Goal: Transaction & Acquisition: Subscribe to service/newsletter

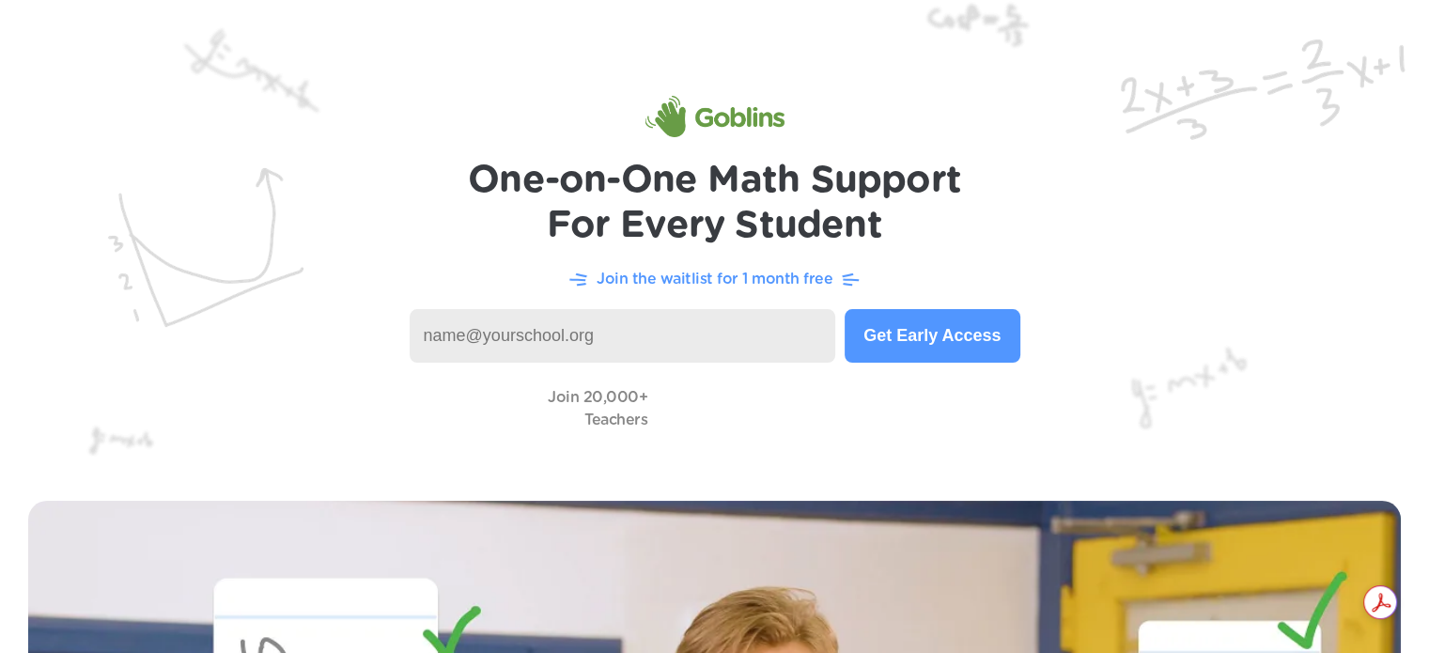
drag, startPoint x: 0, startPoint y: 0, endPoint x: 609, endPoint y: 318, distance: 687.0
click at [609, 318] on input at bounding box center [623, 336] width 426 height 54
type input "[EMAIL_ADDRESS][DOMAIN_NAME]"
click at [905, 318] on button "Get Early Access" at bounding box center [932, 336] width 175 height 54
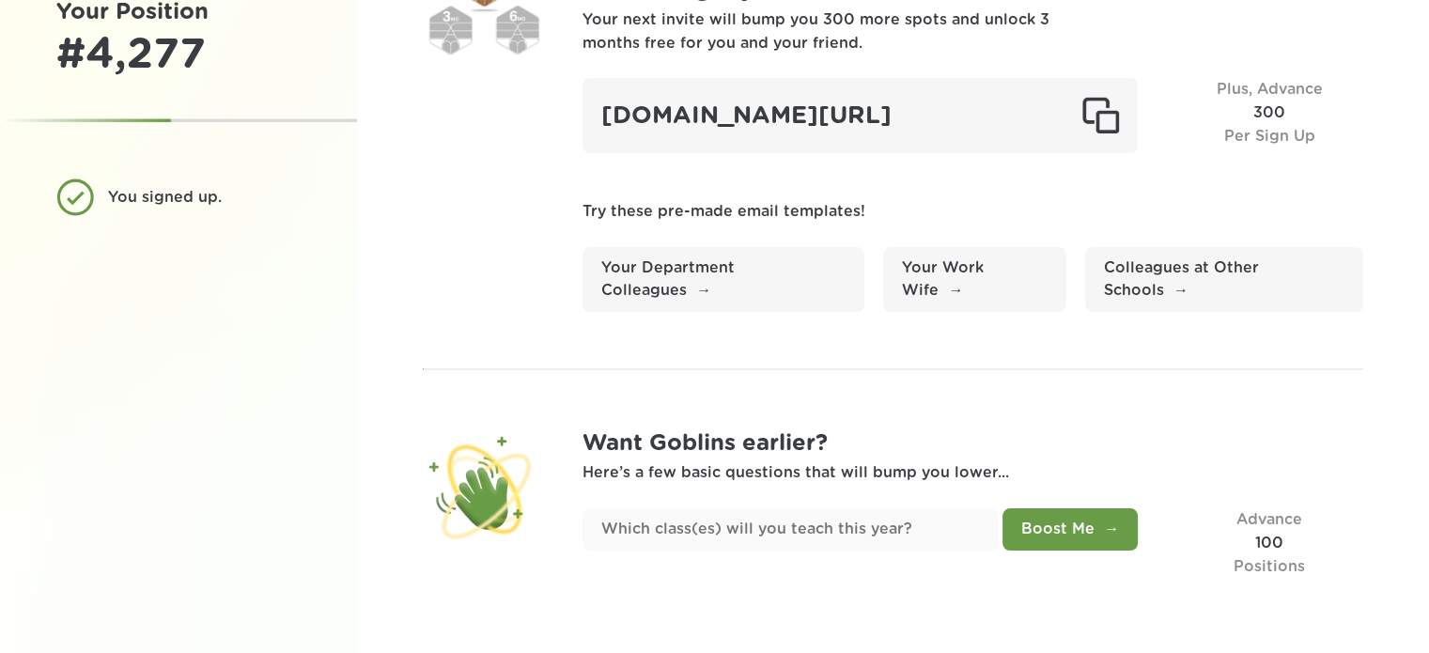
scroll to position [138, 0]
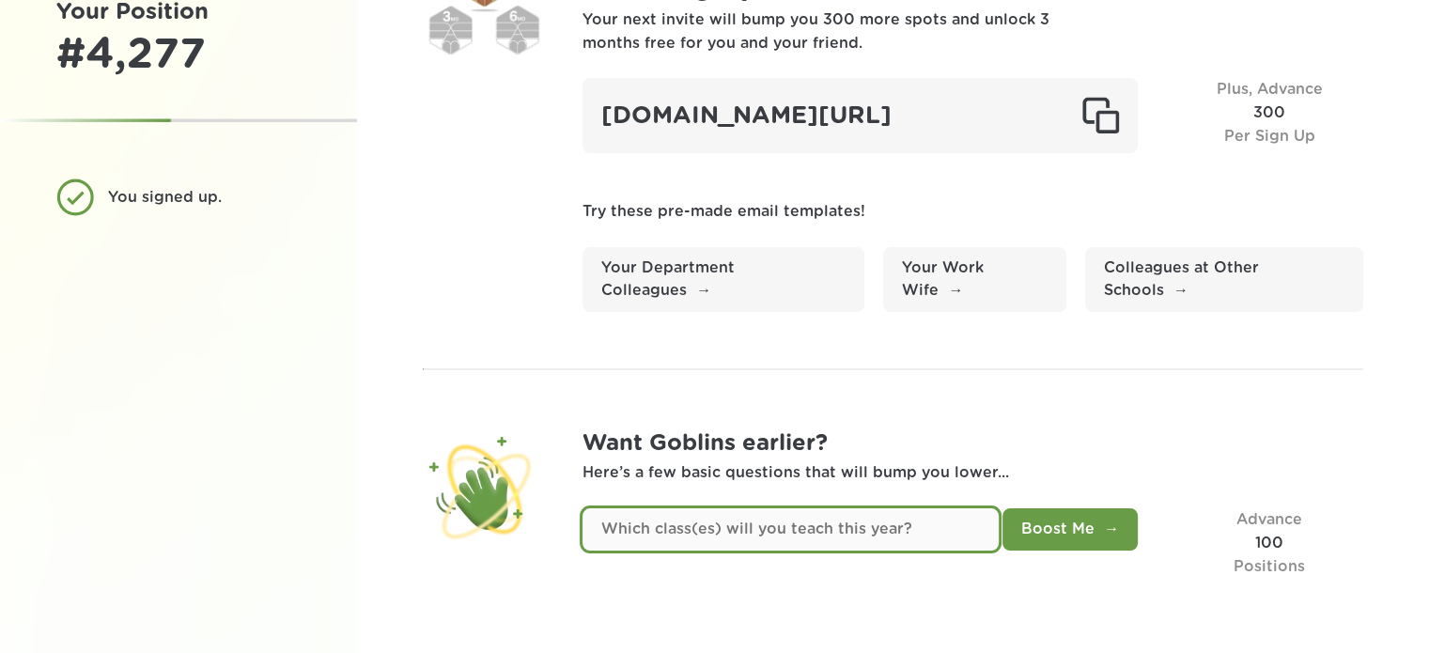
click at [789, 529] on input "text" at bounding box center [790, 529] width 416 height 42
type input "4th grade"
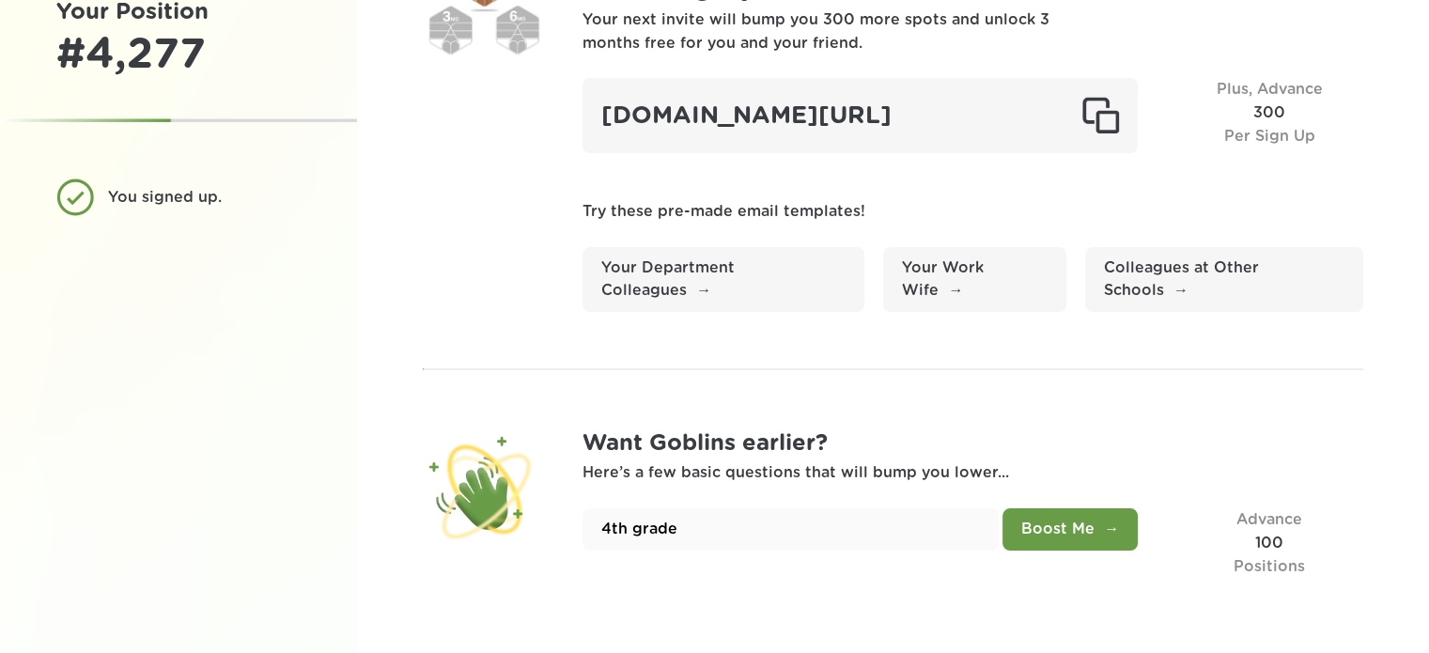
click at [1125, 533] on button "Boost Me" at bounding box center [1069, 529] width 135 height 42
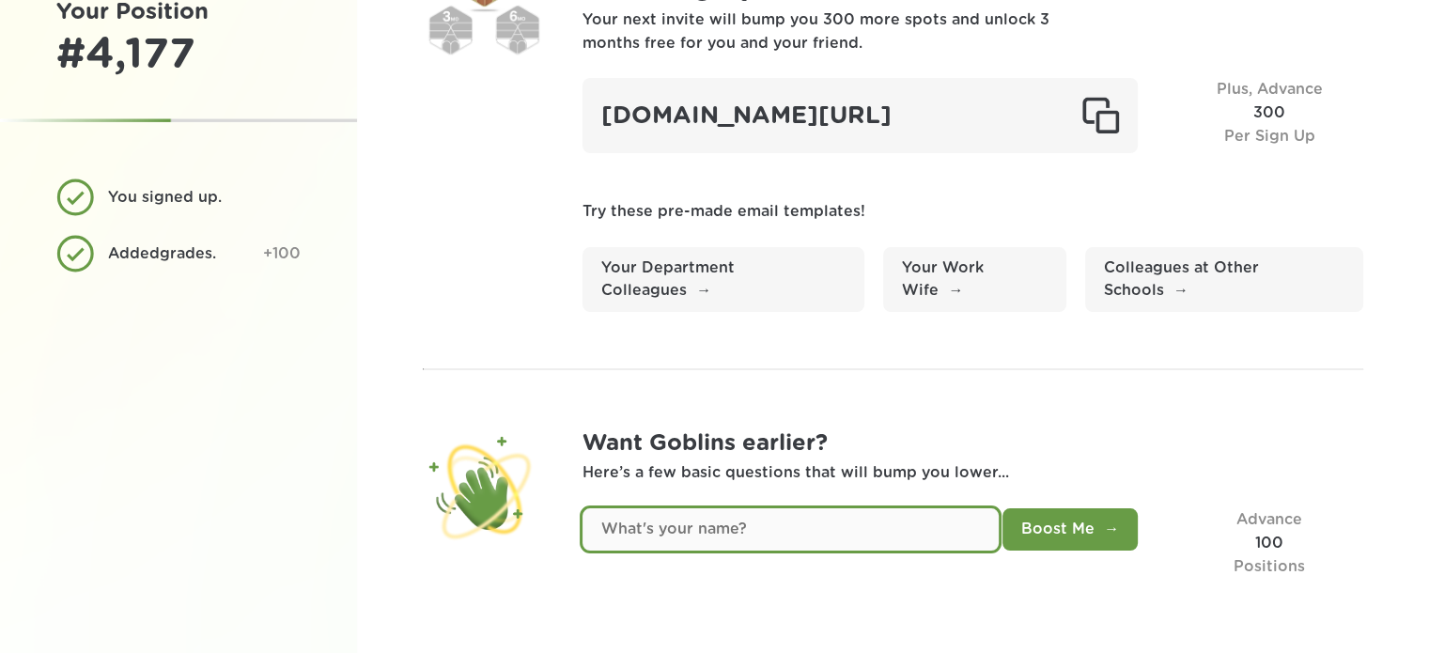
click at [753, 537] on input "text" at bounding box center [790, 529] width 416 height 42
type input "Ms. Curley"
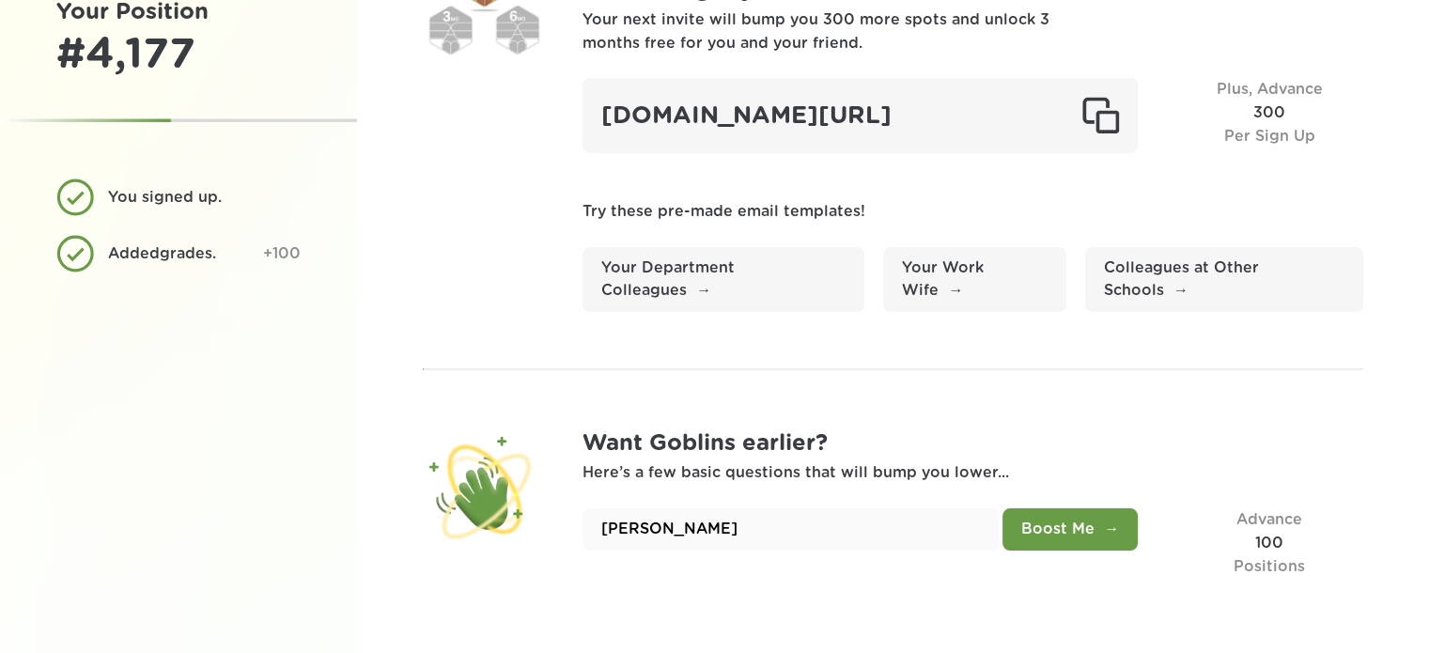
click at [1068, 533] on button "Boost Me" at bounding box center [1069, 529] width 135 height 42
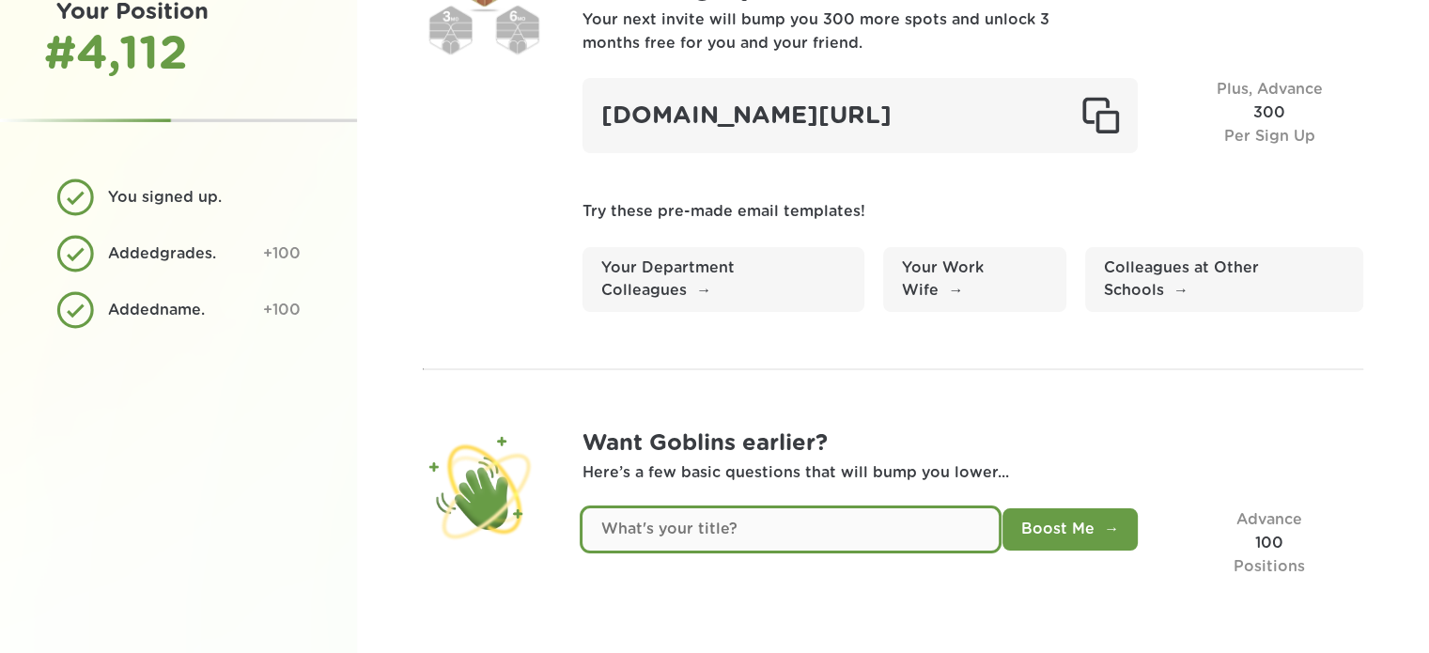
click at [875, 536] on input "text" at bounding box center [790, 529] width 416 height 42
type input "4th Grade Teacher"
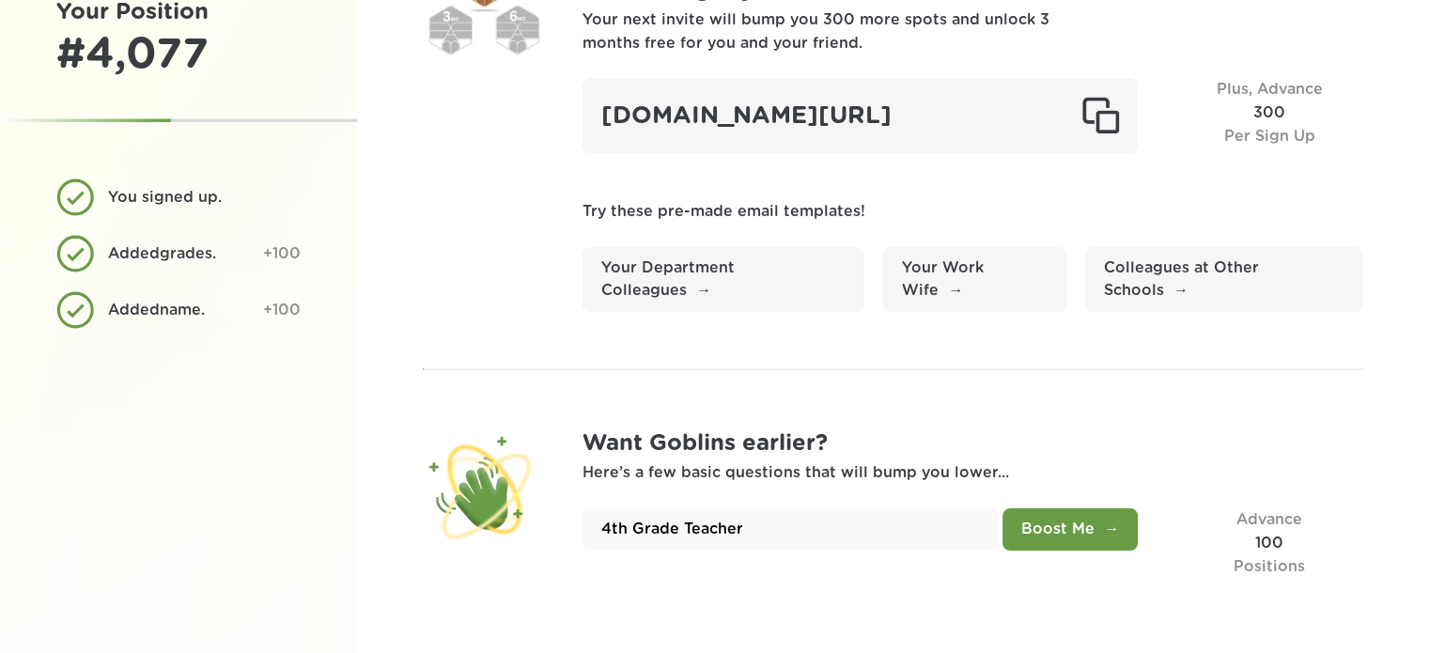
click at [1071, 520] on button "Boost Me" at bounding box center [1069, 529] width 135 height 42
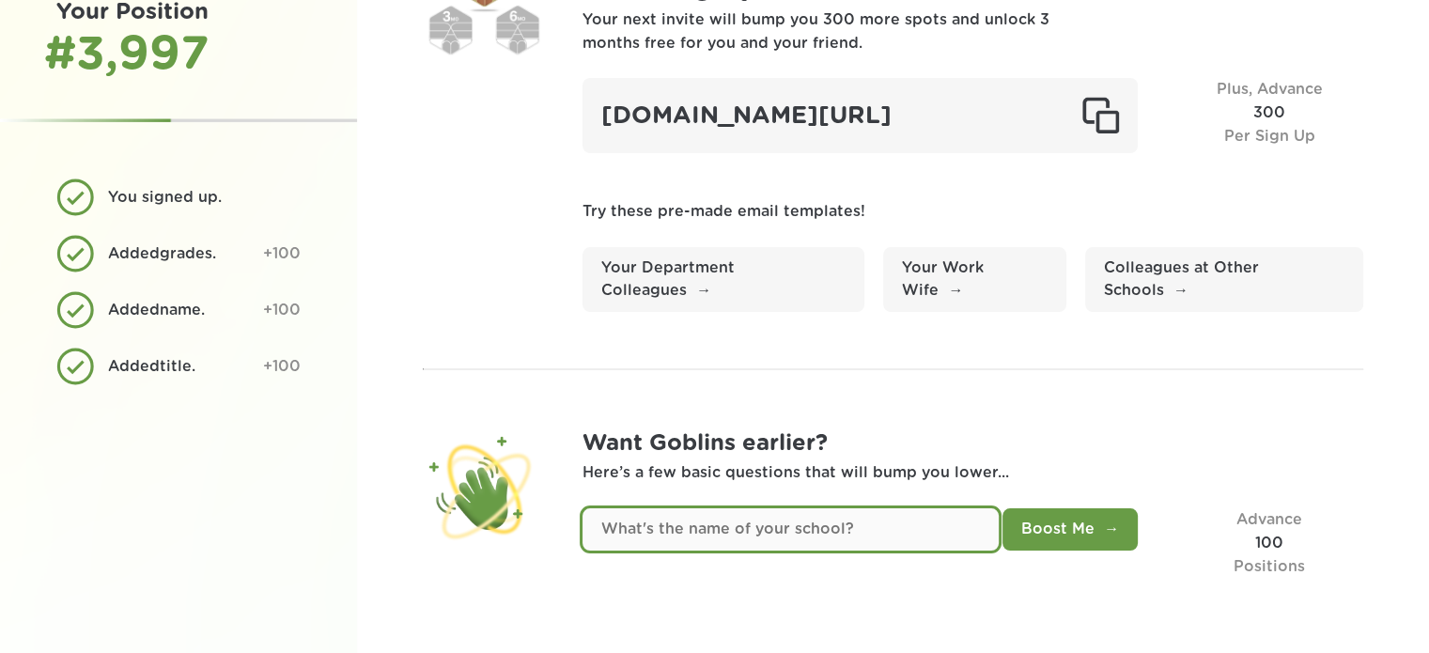
click at [803, 536] on input "text" at bounding box center [790, 529] width 416 height 42
type input "Fieldcrest Intermediate School"
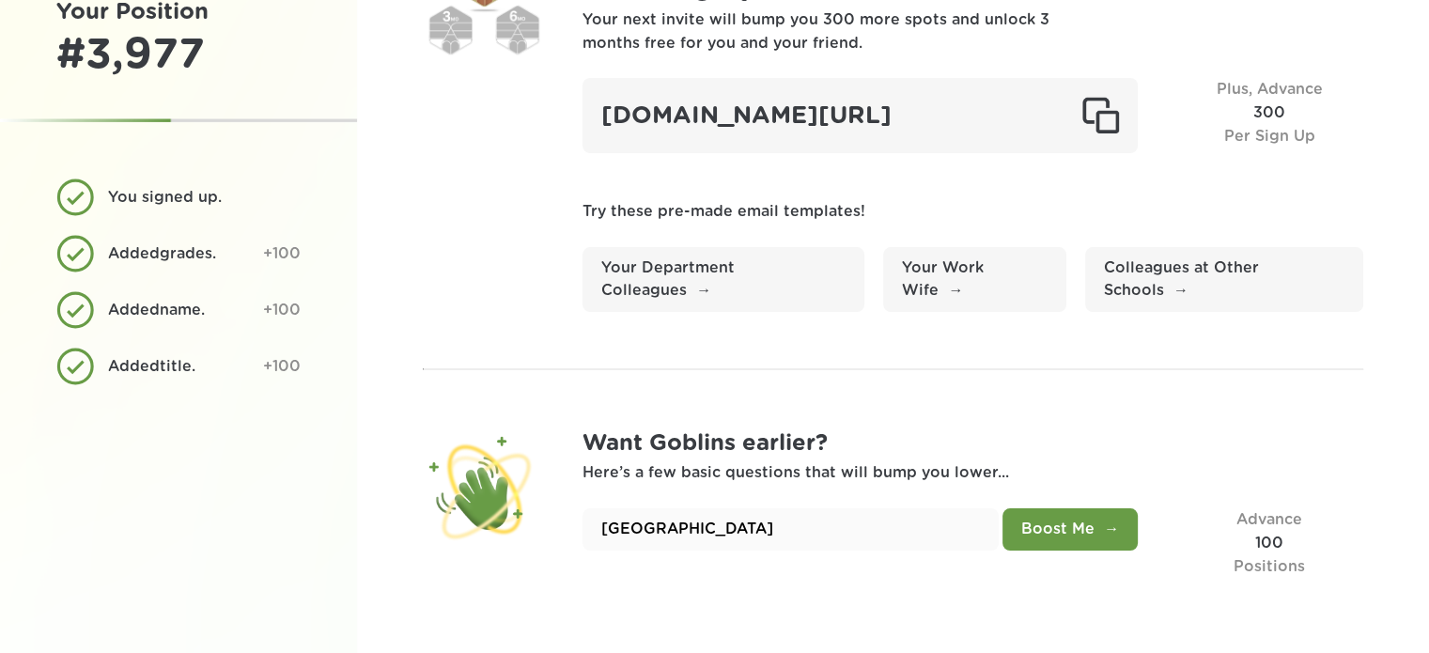
click at [1078, 525] on button "Boost Me" at bounding box center [1069, 529] width 135 height 42
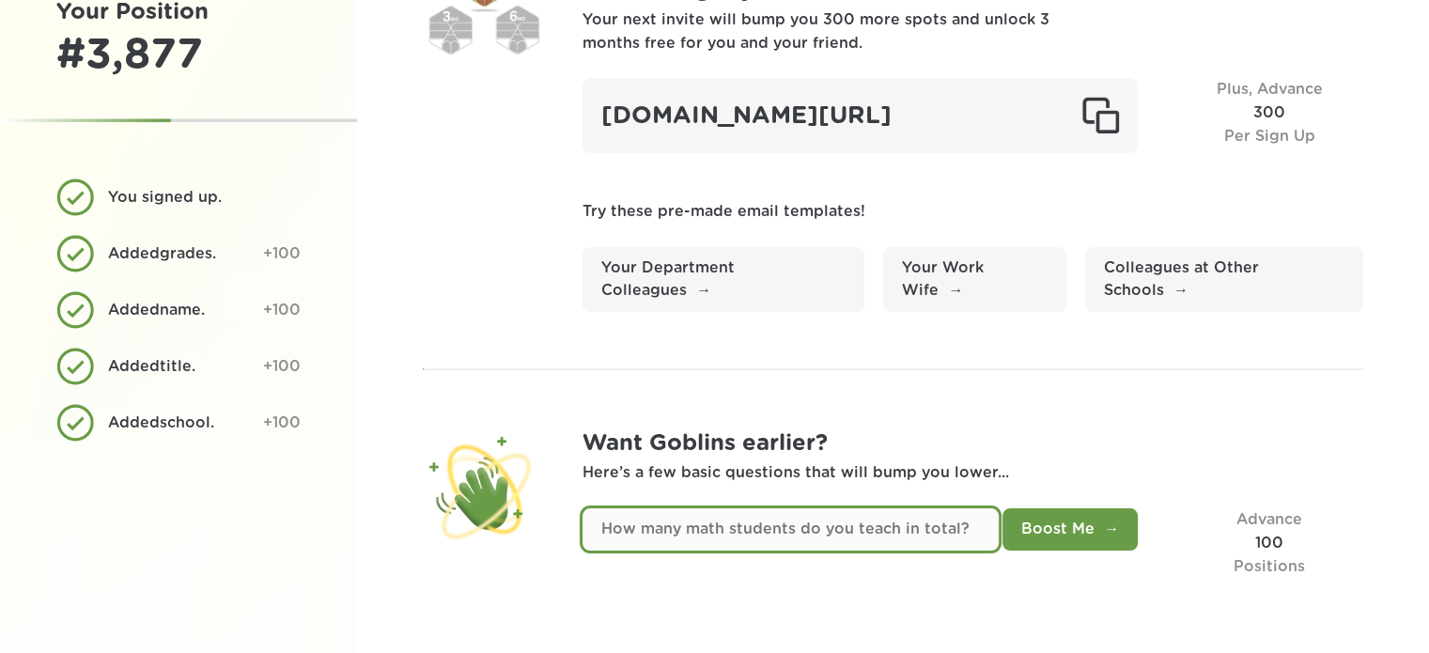
click at [928, 531] on input "text" at bounding box center [790, 529] width 416 height 42
type input "20"
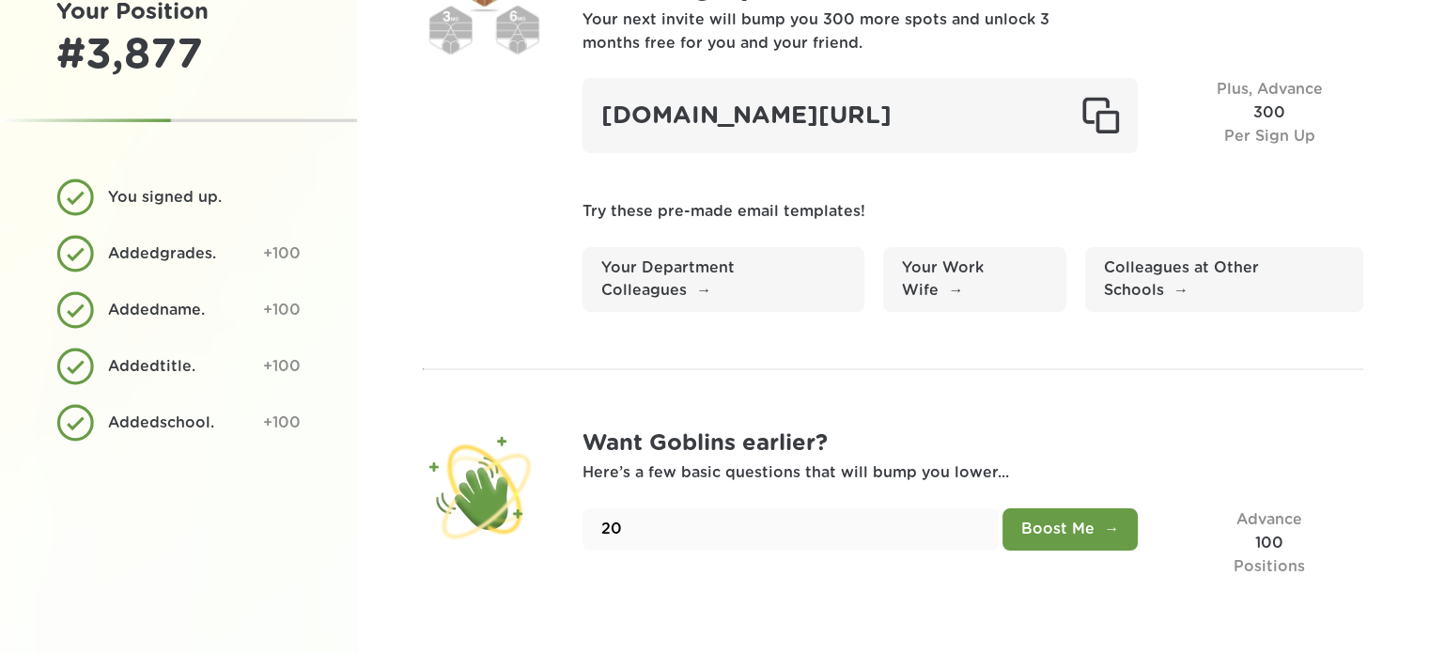
click at [1068, 531] on button "Boost Me" at bounding box center [1069, 529] width 135 height 42
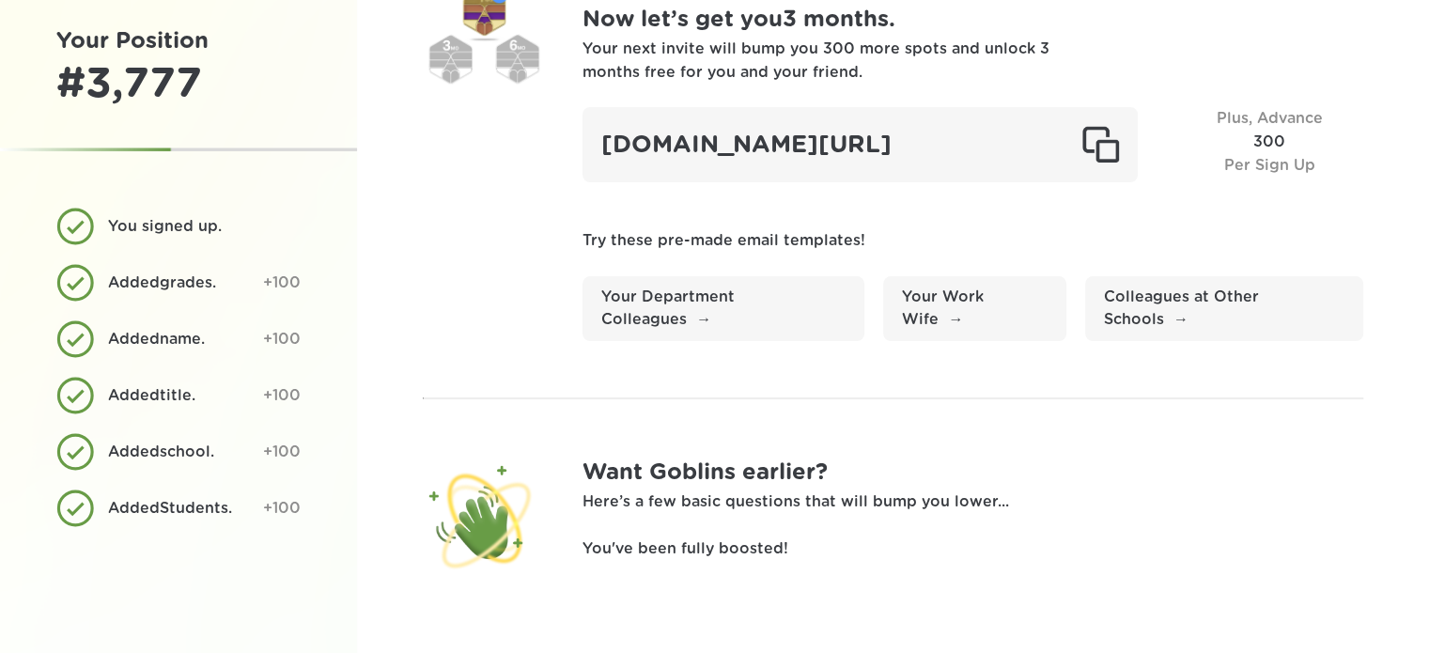
scroll to position [0, 0]
